Goal: Task Accomplishment & Management: Manage account settings

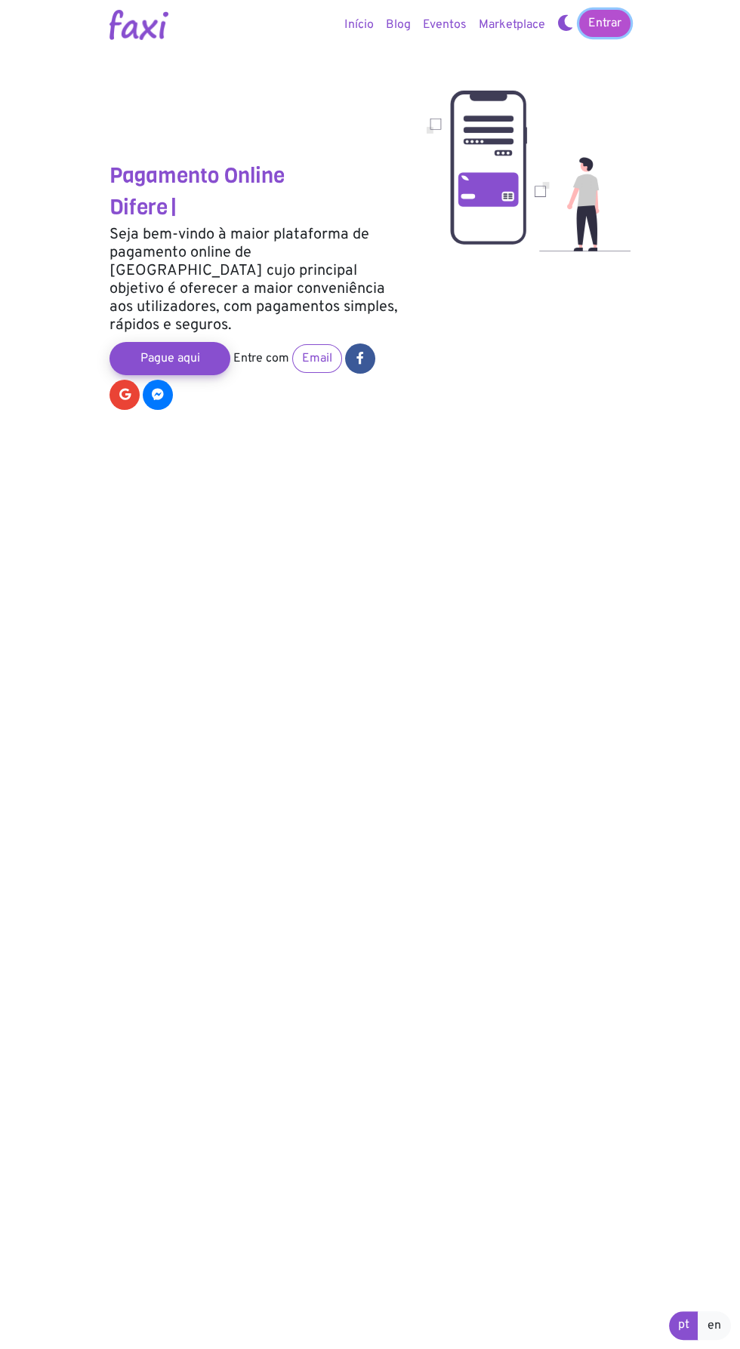
click at [617, 26] on link "Entrar" at bounding box center [604, 23] width 51 height 27
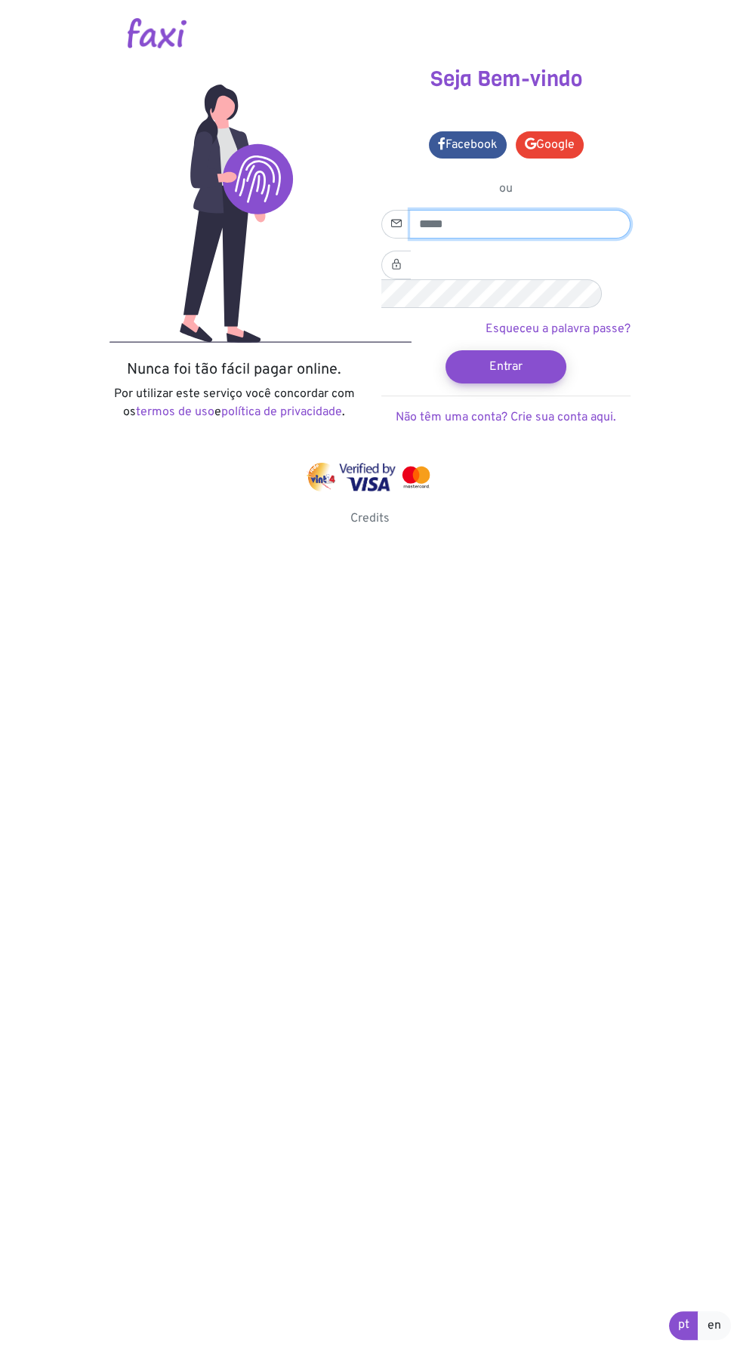
click at [545, 217] on input "email" at bounding box center [520, 224] width 220 height 29
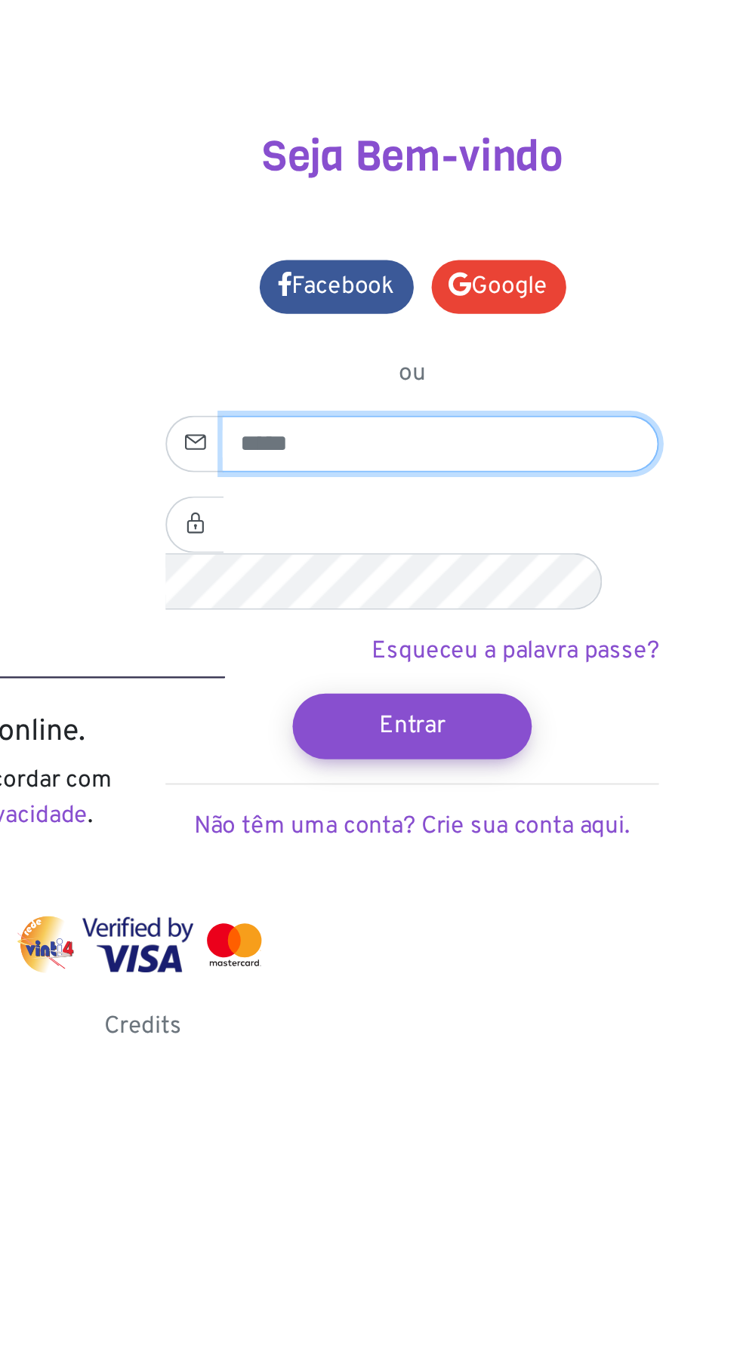
type input "**********"
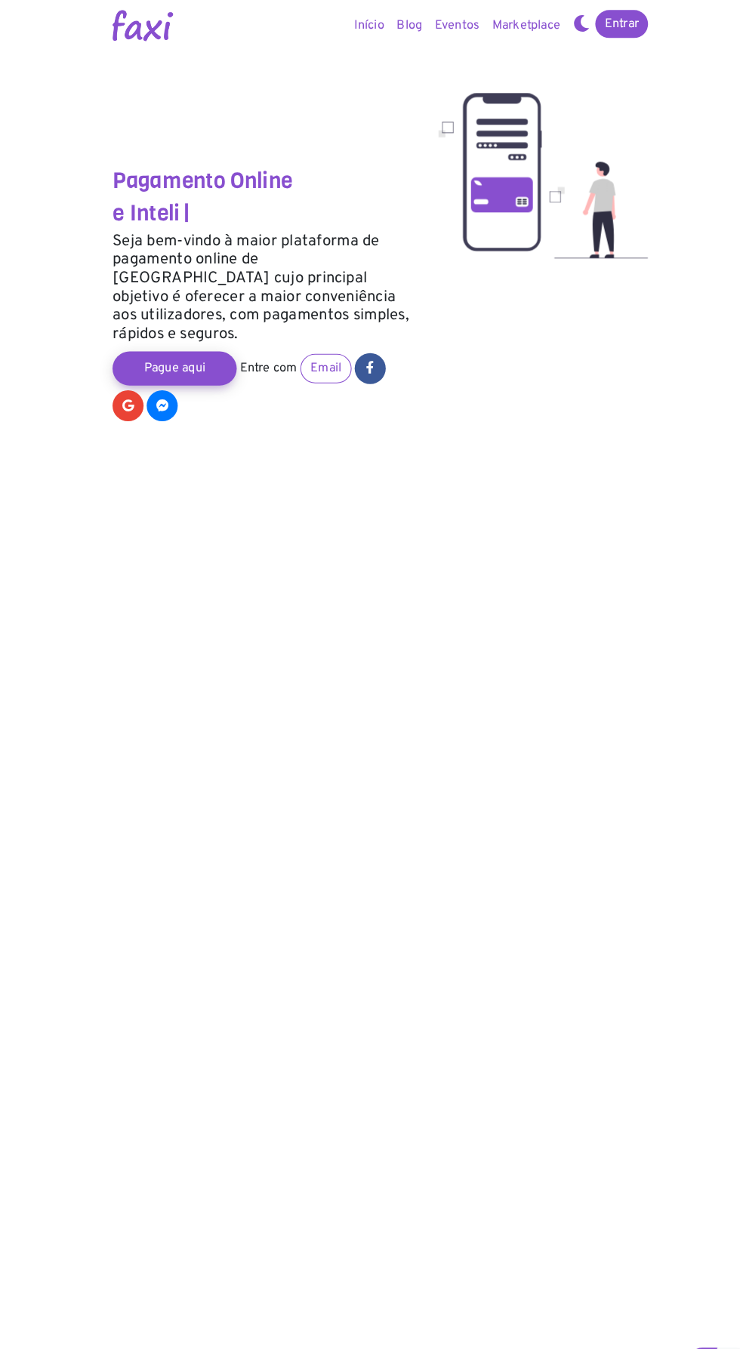
click at [340, 23] on link "Início" at bounding box center [359, 25] width 42 height 30
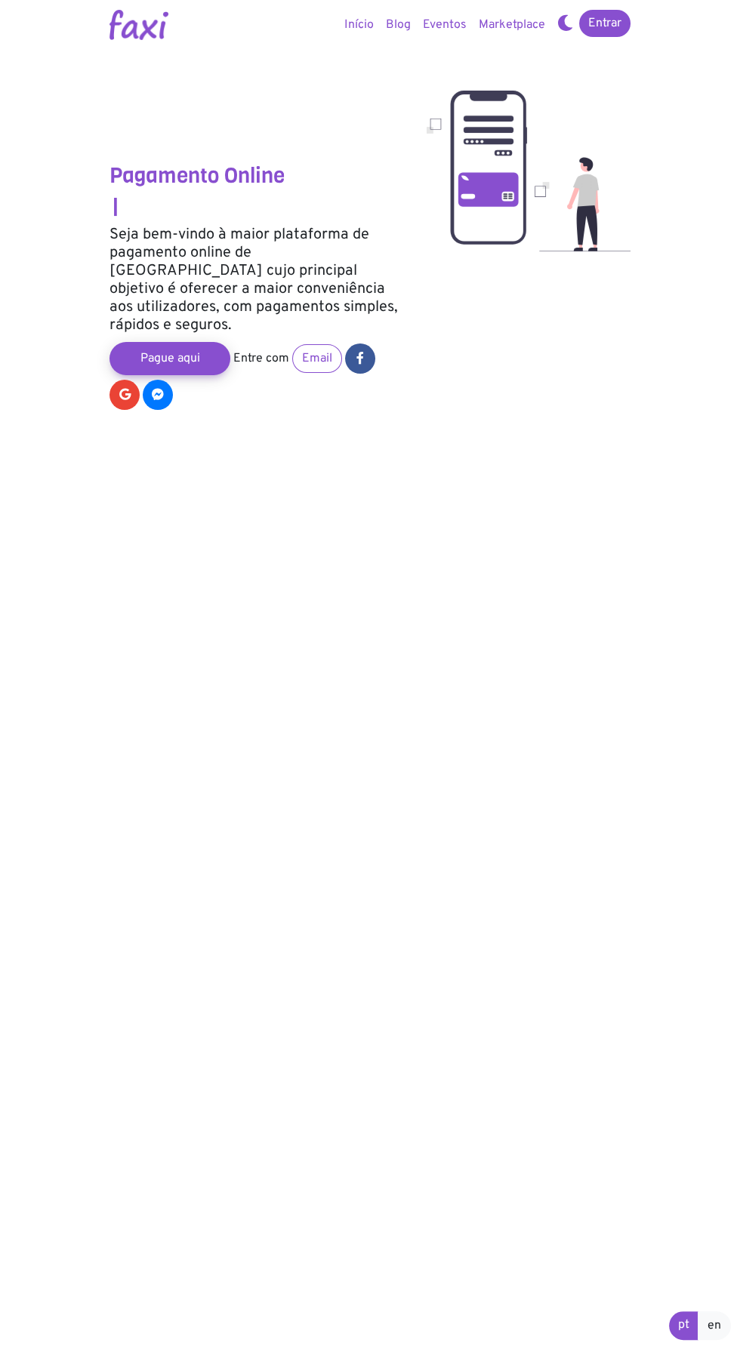
click at [353, 23] on link "Início" at bounding box center [359, 25] width 42 height 30
click at [170, 341] on link "Pague aqui" at bounding box center [169, 359] width 133 height 36
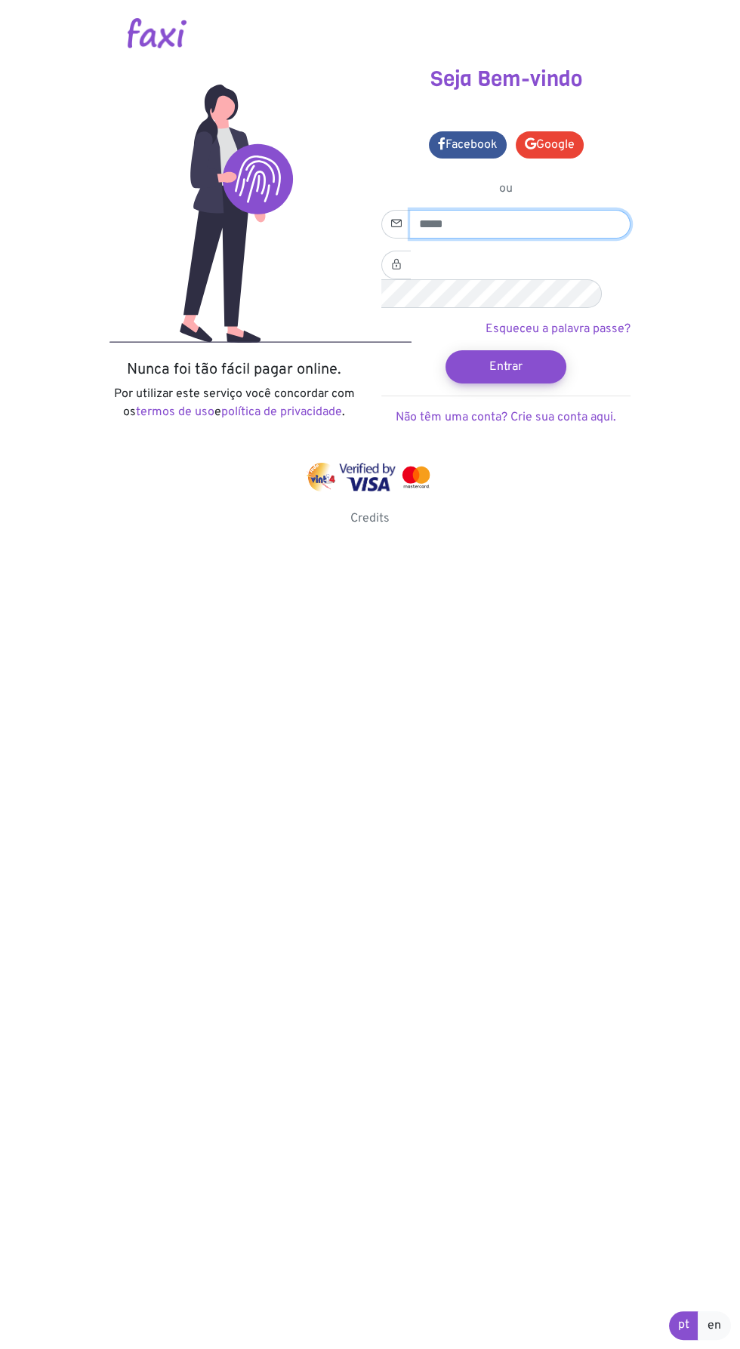
click at [504, 230] on input "email" at bounding box center [520, 224] width 220 height 29
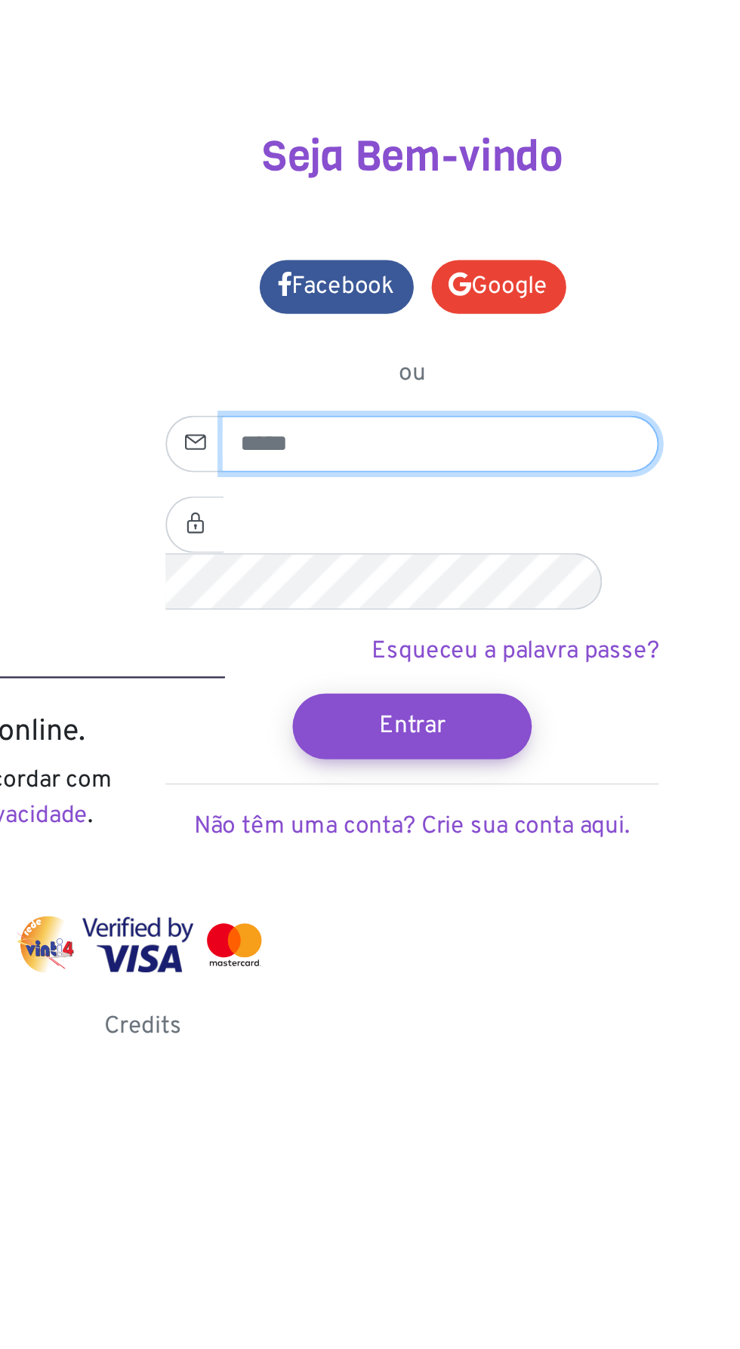
type input "**********"
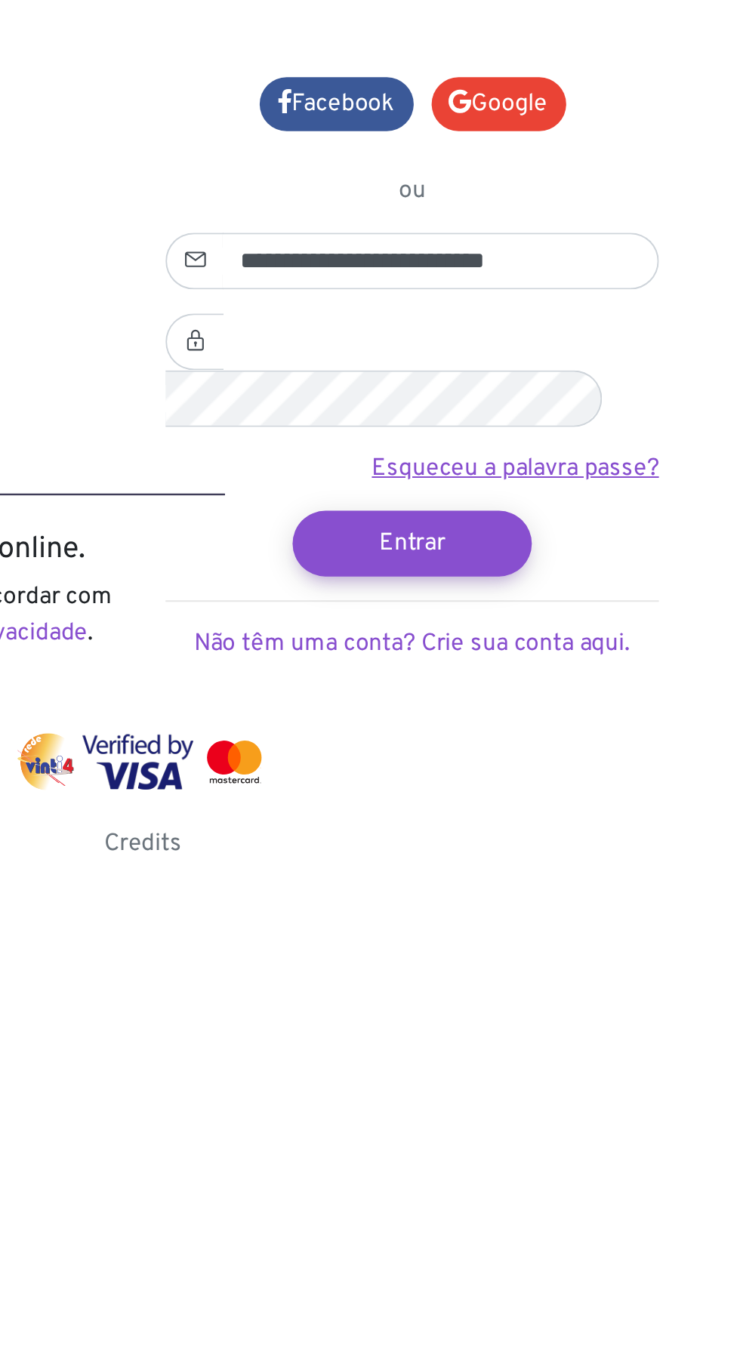
click at [547, 322] on link "Esqueceu a palavra passe?" at bounding box center [558, 329] width 145 height 15
click at [664, 540] on html "Nunca foi tão fácil pagar online. Por utilizar este serviço você concordar com …" at bounding box center [370, 270] width 740 height 540
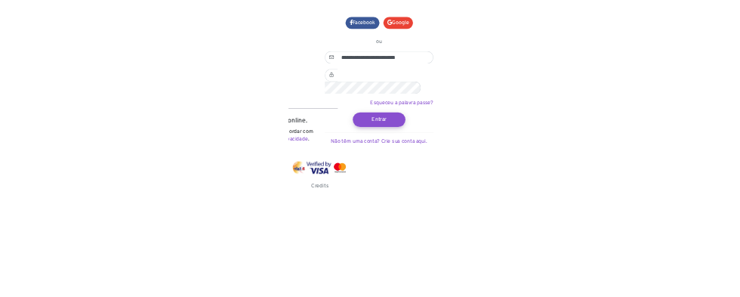
scroll to position [72, 0]
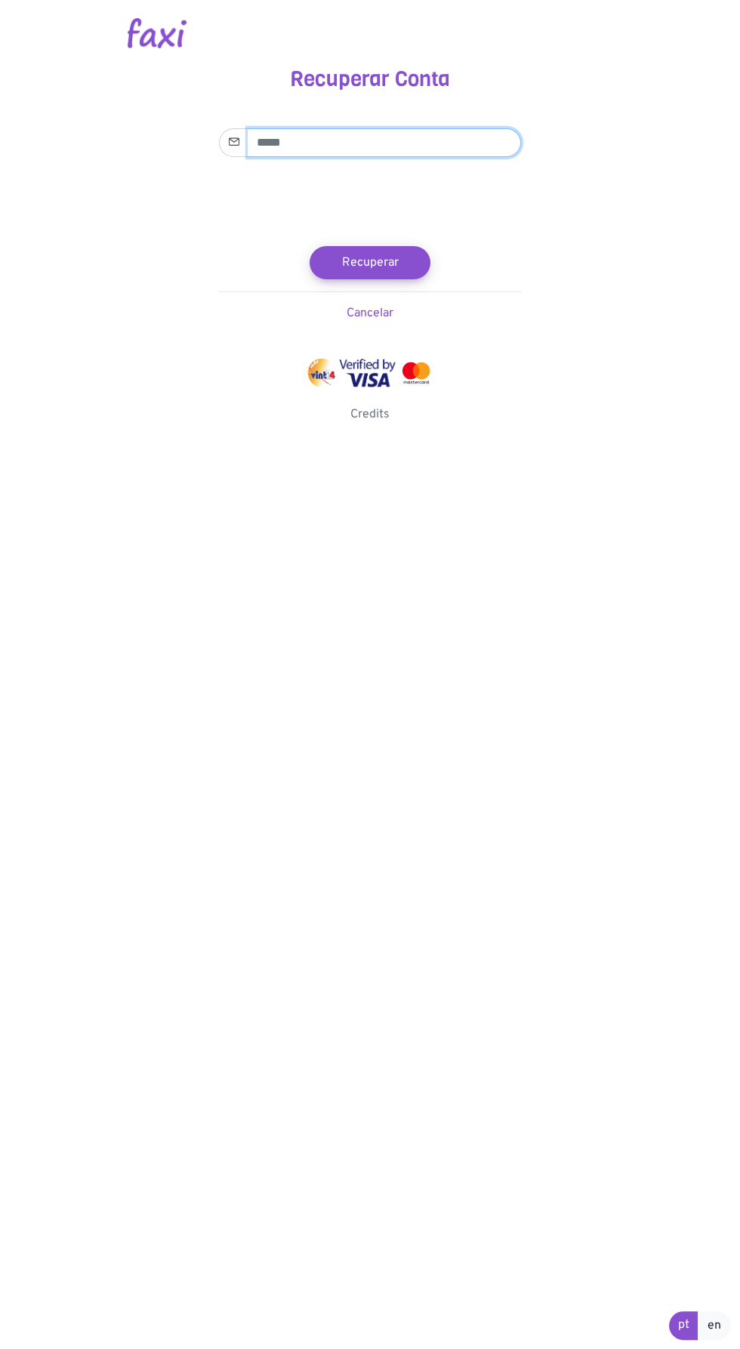
click at [366, 143] on input "email" at bounding box center [384, 142] width 273 height 29
